Goal: Transaction & Acquisition: Purchase product/service

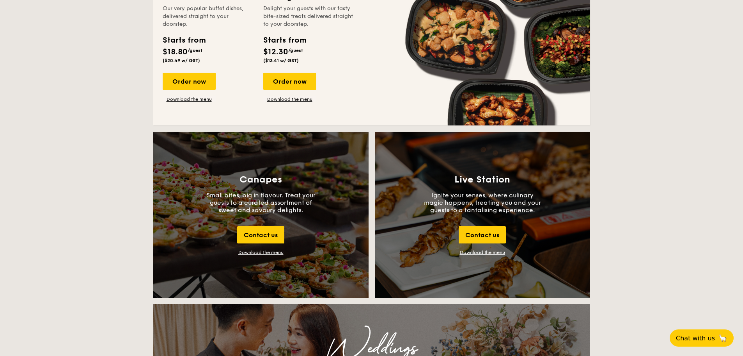
scroll to position [741, 0]
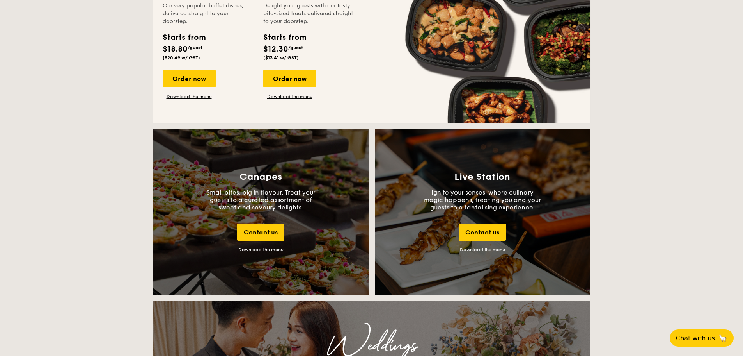
click at [242, 247] on div "Download the menu" at bounding box center [260, 249] width 45 height 5
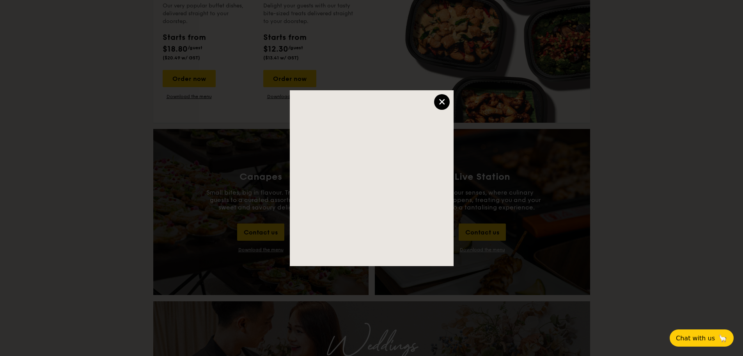
click at [442, 104] on div "×" at bounding box center [442, 102] width 16 height 16
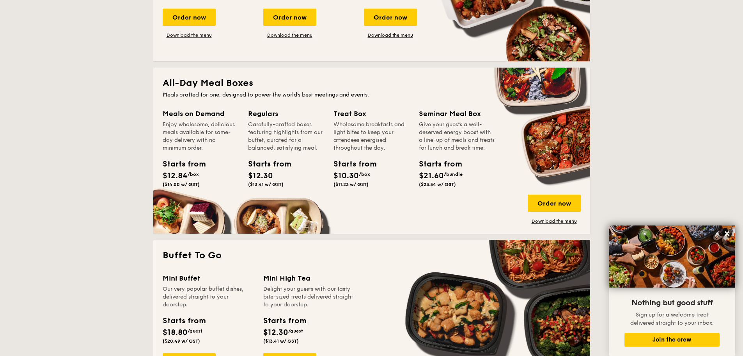
scroll to position [429, 0]
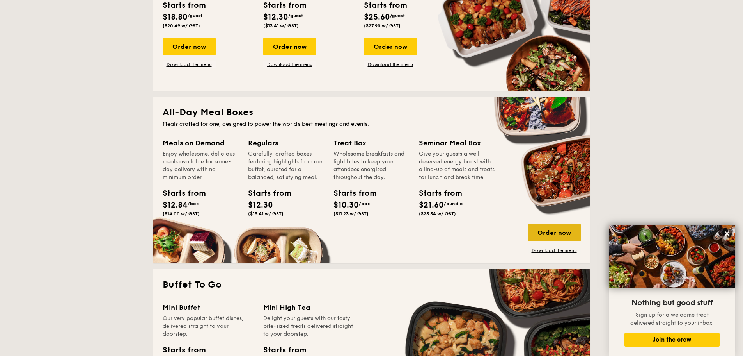
drag, startPoint x: 524, startPoint y: 225, endPoint x: 531, endPoint y: 225, distance: 7.0
click at [528, 225] on div "Meals on Demand Enjoy wholesome, delicious meals available for same-day deliver…" at bounding box center [372, 195] width 418 height 116
click at [533, 225] on div "Order now" at bounding box center [554, 232] width 53 height 17
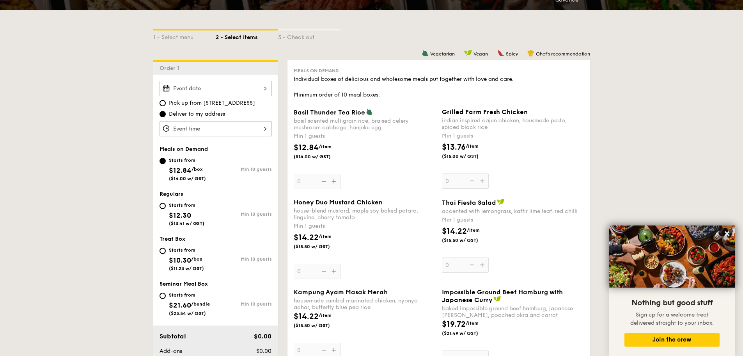
scroll to position [156, 0]
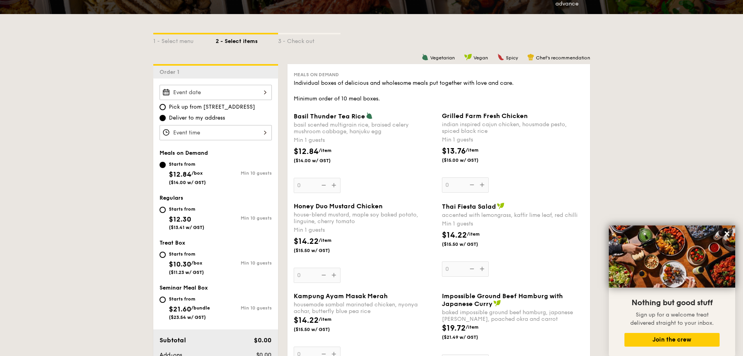
click at [198, 265] on span "/box" at bounding box center [196, 262] width 11 height 5
click at [166, 258] on input "Starts from $10.30 /box ($11.23 w/ GST) Min 10 guests" at bounding box center [163, 254] width 6 height 6
radio input "true"
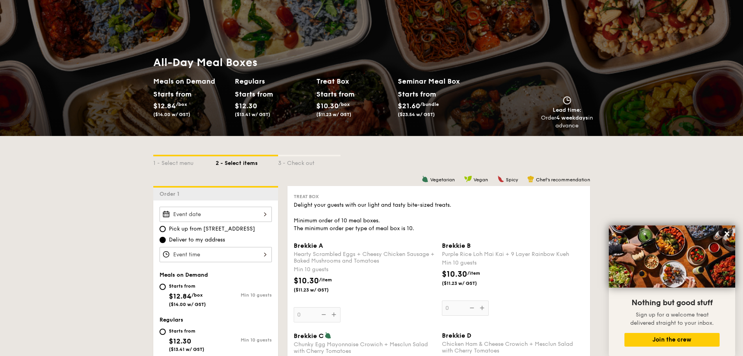
scroll to position [0, 0]
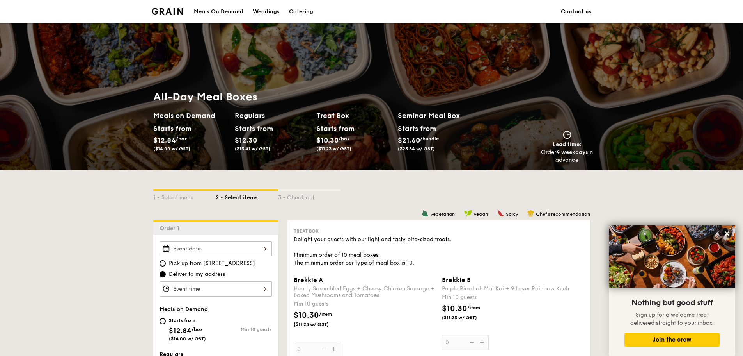
click at [356, 117] on h2 "Treat Box" at bounding box center [353, 115] width 75 height 11
click at [162, 5] on li at bounding box center [171, 11] width 38 height 23
click at [168, 9] on img at bounding box center [168, 11] width 32 height 7
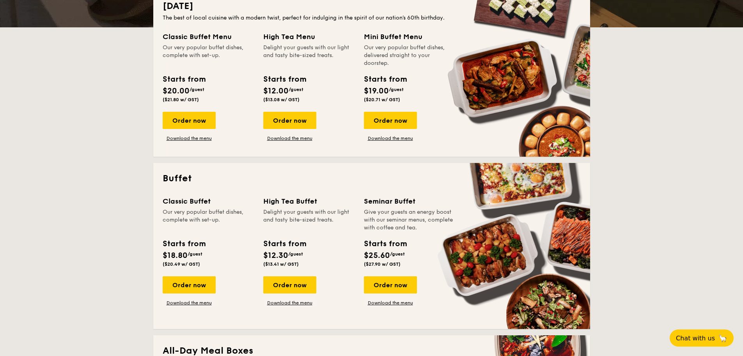
scroll to position [117, 0]
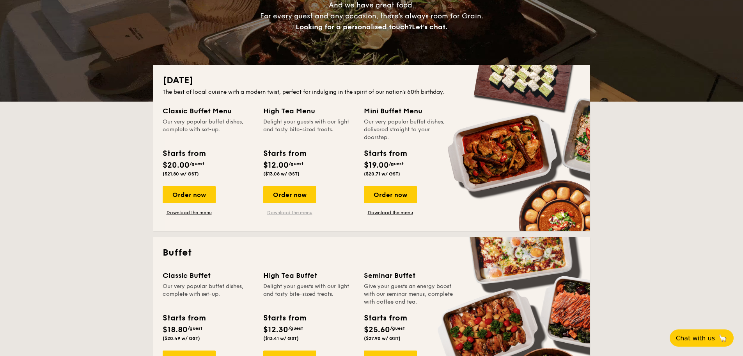
click at [305, 214] on link "Download the menu" at bounding box center [289, 212] width 53 height 6
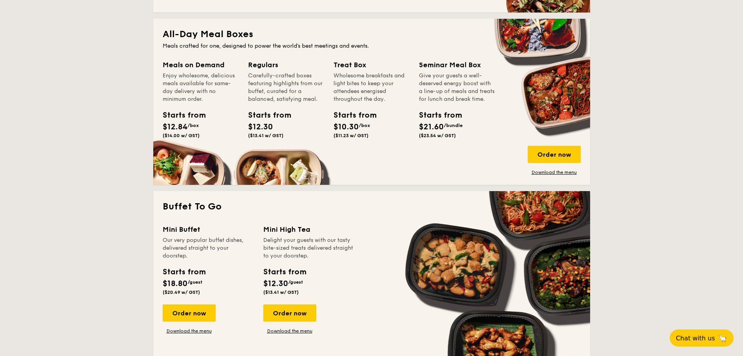
scroll to position [585, 0]
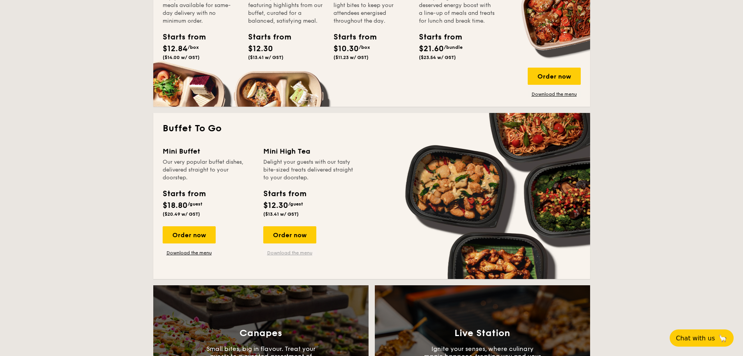
click at [287, 252] on link "Download the menu" at bounding box center [289, 252] width 53 height 6
click at [282, 235] on div "Order now" at bounding box center [289, 234] width 53 height 17
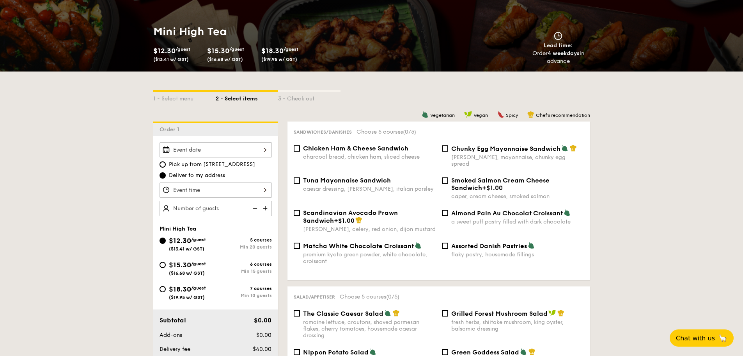
scroll to position [117, 0]
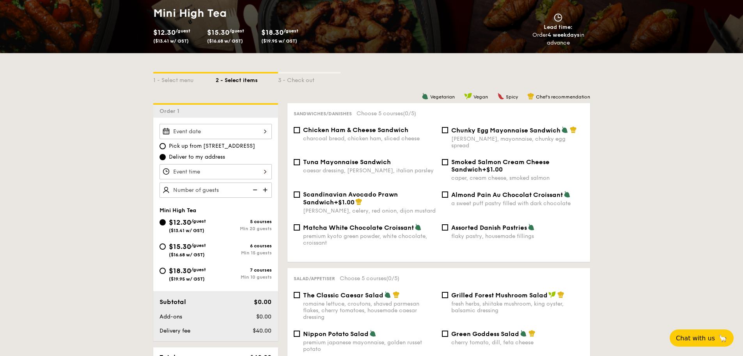
click at [372, 133] on span "Chicken Ham & Cheese Sandwich" at bounding box center [355, 129] width 105 height 7
click at [300, 133] on input "Chicken Ham & Cheese Sandwich charcoal bread, chicken ham, sliced cheese" at bounding box center [297, 130] width 6 height 6
checkbox input "true"
click at [410, 158] on div "Tuna Mayonnaise Sandwich" at bounding box center [369, 161] width 133 height 7
click at [300, 159] on input "Tuna Mayonnaise Sandwich caesar dressing, gherkin, italian parsley" at bounding box center [297, 162] width 6 height 6
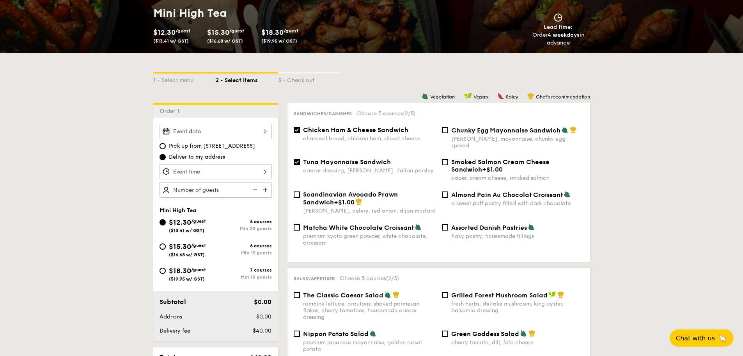
click at [370, 158] on span "Tuna Mayonnaise Sandwich" at bounding box center [347, 161] width 88 height 7
click at [300, 159] on input "Tuna Mayonnaise Sandwich caesar dressing, gherkin, italian parsley" at bounding box center [297, 162] width 6 height 6
checkbox input "false"
click at [489, 224] on span "Assorted Danish Pastries" at bounding box center [490, 227] width 76 height 7
click at [448, 224] on input "Assorted Danish Pastries flaky pastry, housemade fillings" at bounding box center [445, 227] width 6 height 6
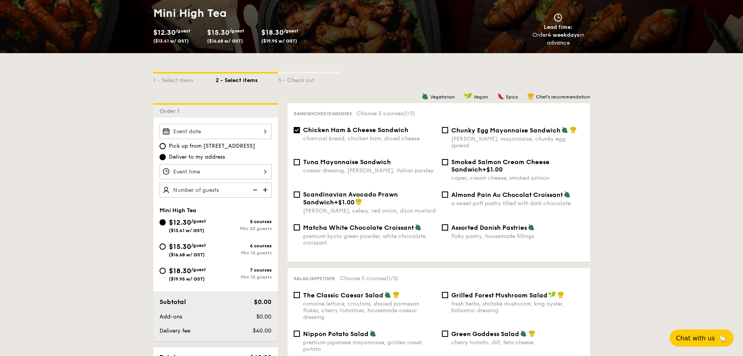
checkbox input "true"
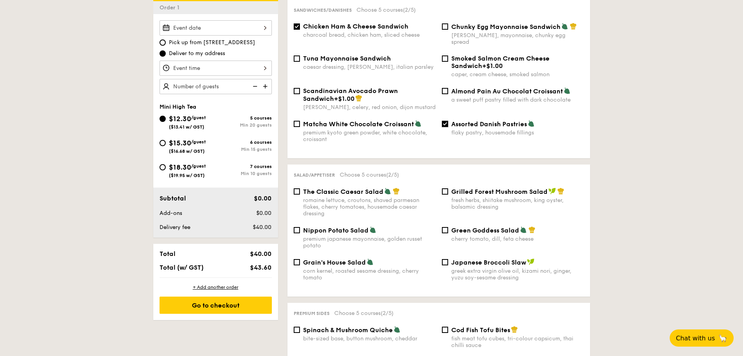
scroll to position [273, 0]
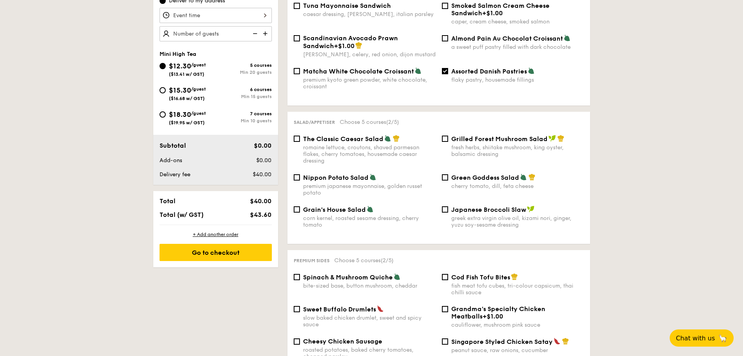
click at [492, 183] on div "cherry tomato, dill, feta cheese" at bounding box center [518, 186] width 133 height 7
click at [448, 180] on input "Green Goddess Salad cherry tomato, dill, feta cheese" at bounding box center [445, 177] width 6 height 6
click at [492, 183] on div "cherry tomato, dill, feta cheese" at bounding box center [518, 186] width 133 height 7
click at [448, 180] on input "Green Goddess Salad cherry tomato, dill, feta cheese" at bounding box center [445, 177] width 6 height 6
checkbox input "false"
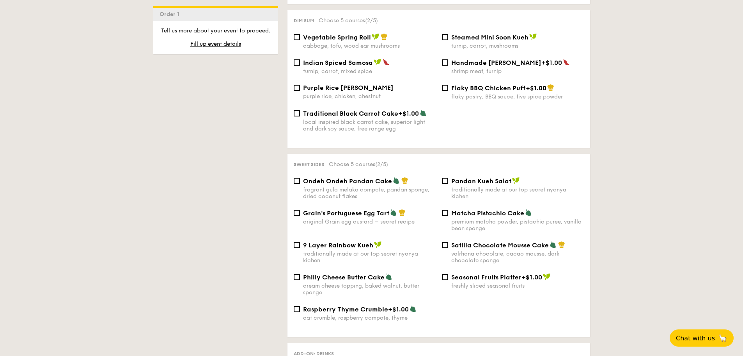
scroll to position [702, 0]
click at [375, 209] on span "Grain's Portuguese Egg Tart" at bounding box center [346, 211] width 86 height 7
click at [300, 209] on input "Grain's Portuguese Egg Tart original Grain egg custard – secret recipe" at bounding box center [297, 212] width 6 height 6
checkbox input "true"
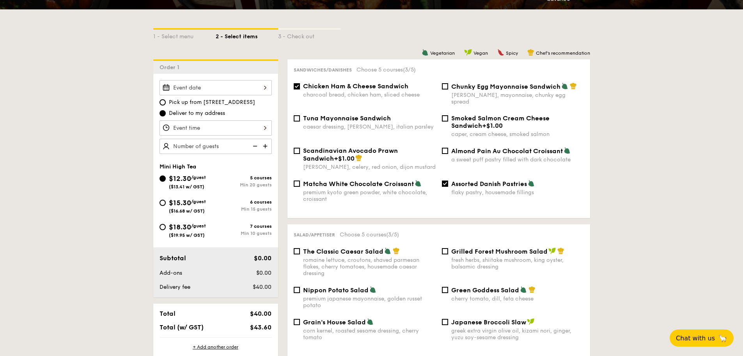
scroll to position [156, 0]
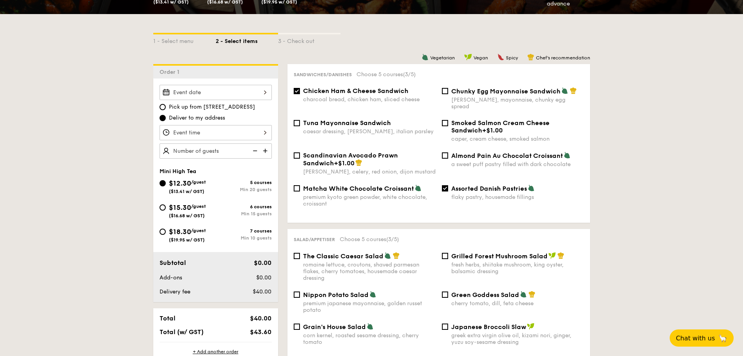
click at [452, 96] on div "Chunky Egg Mayonnaise Sandwich dijon mustard, mayonnaise, chunky egg spread" at bounding box center [518, 98] width 133 height 23
click at [448, 94] on input "Chunky Egg Mayonnaise Sandwich dijon mustard, mayonnaise, chunky egg spread" at bounding box center [445, 91] width 6 height 6
click at [452, 96] on div "Chunky Egg Mayonnaise Sandwich dijon mustard, mayonnaise, chunky egg spread" at bounding box center [518, 98] width 133 height 23
click at [448, 94] on input "Chunky Egg Mayonnaise Sandwich dijon mustard, mayonnaise, chunky egg spread" at bounding box center [445, 91] width 6 height 6
checkbox input "false"
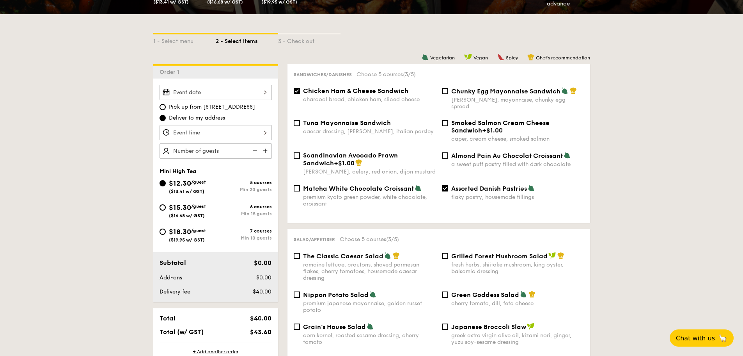
click at [395, 128] on div "caesar dressing, gherkin, italian parsley" at bounding box center [369, 131] width 133 height 7
click at [300, 121] on input "Tuna Mayonnaise Sandwich caesar dressing, gherkin, italian parsley" at bounding box center [297, 123] width 6 height 6
checkbox input "true"
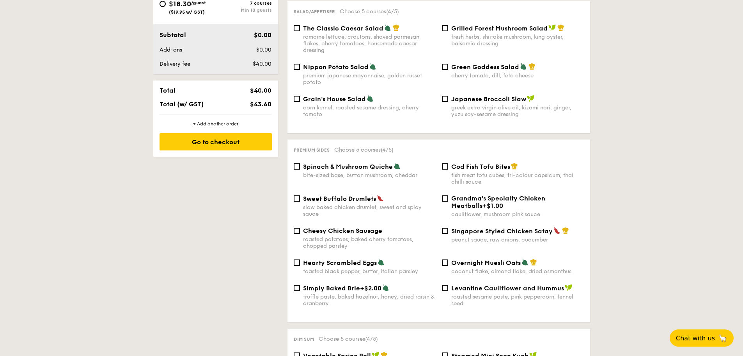
scroll to position [390, 0]
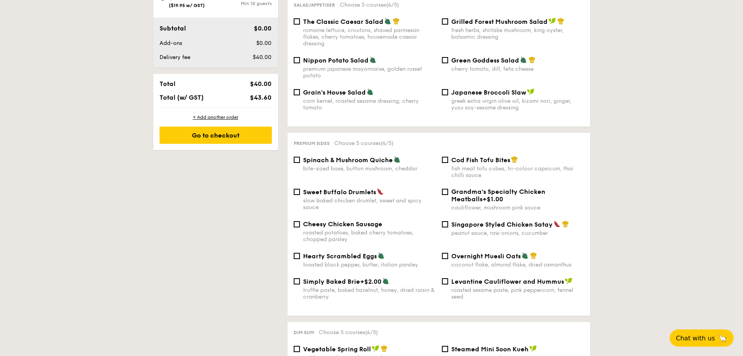
click at [373, 156] on span "Spinach & Mushroom Quiche" at bounding box center [348, 159] width 90 height 7
click at [300, 156] on input "Spinach & Mushroom Quiche bite-sized base, button mushroom, cheddar" at bounding box center [297, 159] width 6 height 6
checkbox input "true"
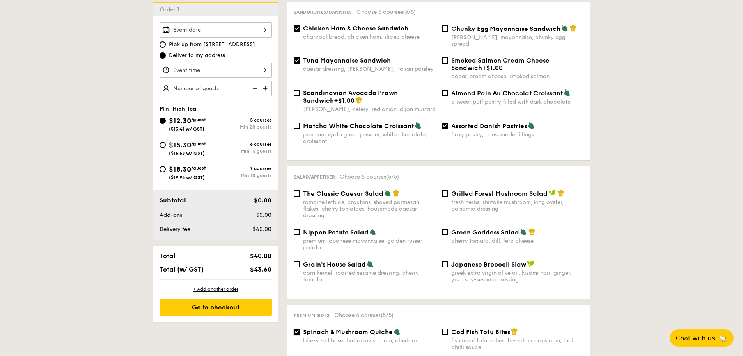
scroll to position [195, 0]
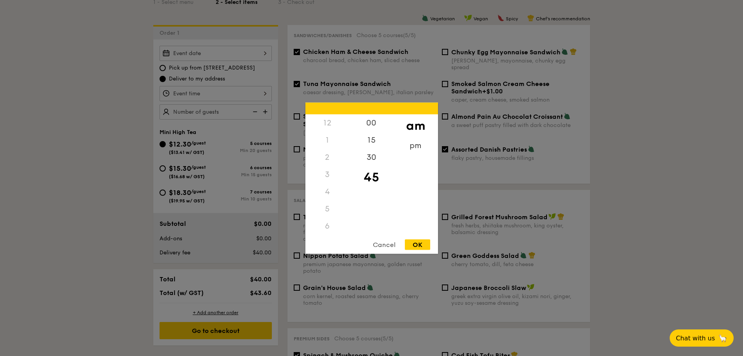
click at [231, 88] on div "12 1 2 3 4 5 6 7 8 9 10 11 00 15 30 45 am pm Cancel OK" at bounding box center [216, 93] width 112 height 15
click at [386, 248] on div "Cancel" at bounding box center [384, 244] width 38 height 11
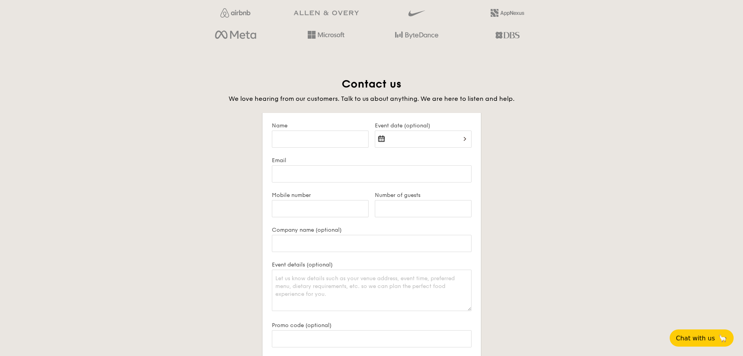
scroll to position [1438, 0]
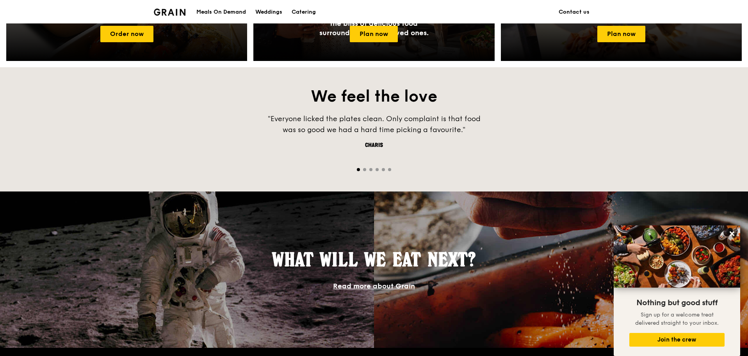
scroll to position [360, 0]
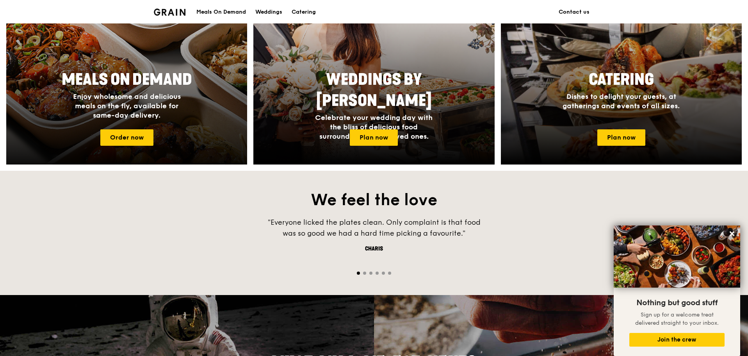
click at [162, 123] on div "Meals On Demand Enjoy wholesome and delicious meals on the fly, available for s…" at bounding box center [127, 94] width 156 height 57
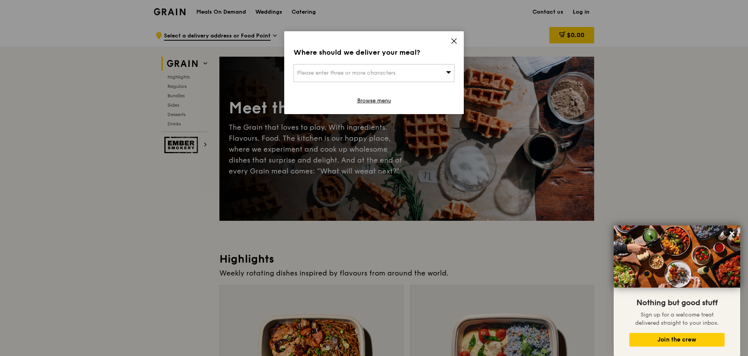
click at [458, 37] on div "Where should we deliver your meal? Please enter three or more characters Browse…" at bounding box center [374, 72] width 180 height 83
click at [455, 43] on icon at bounding box center [453, 40] width 7 height 7
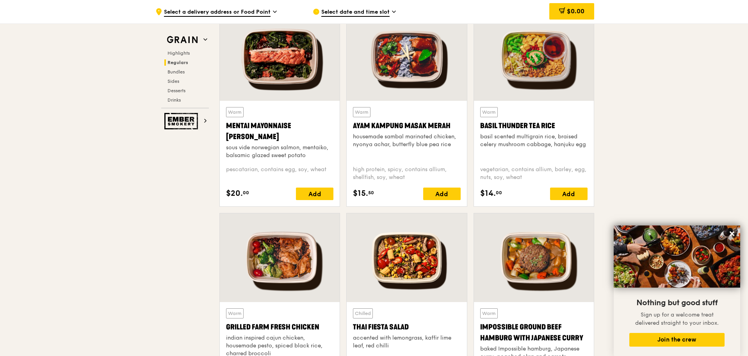
scroll to position [780, 0]
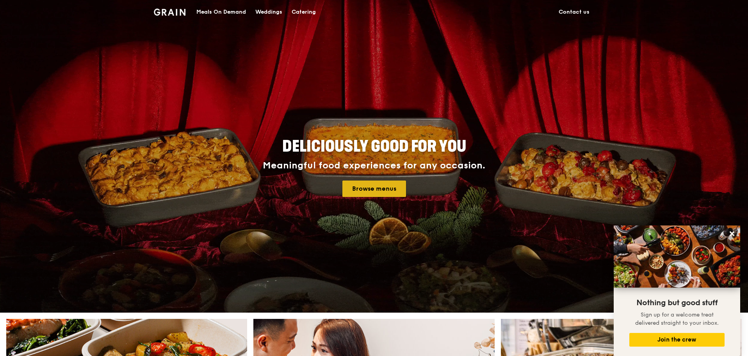
click at [350, 183] on link "Browse menus" at bounding box center [374, 188] width 64 height 16
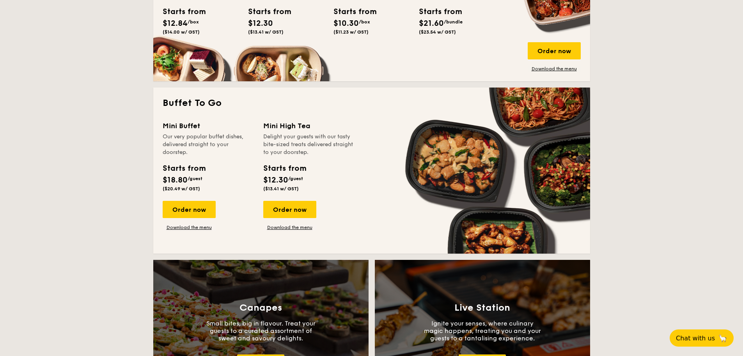
scroll to position [624, 0]
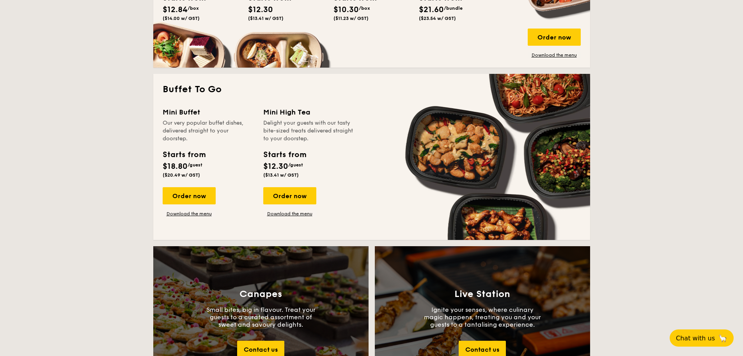
click at [292, 221] on div "Mini Buffet Our very popular buffet dishes, delivered straight to your doorstep…" at bounding box center [372, 169] width 418 height 124
click at [297, 215] on link "Download the menu" at bounding box center [289, 213] width 53 height 6
